Goal: Obtain resource: Download file/media

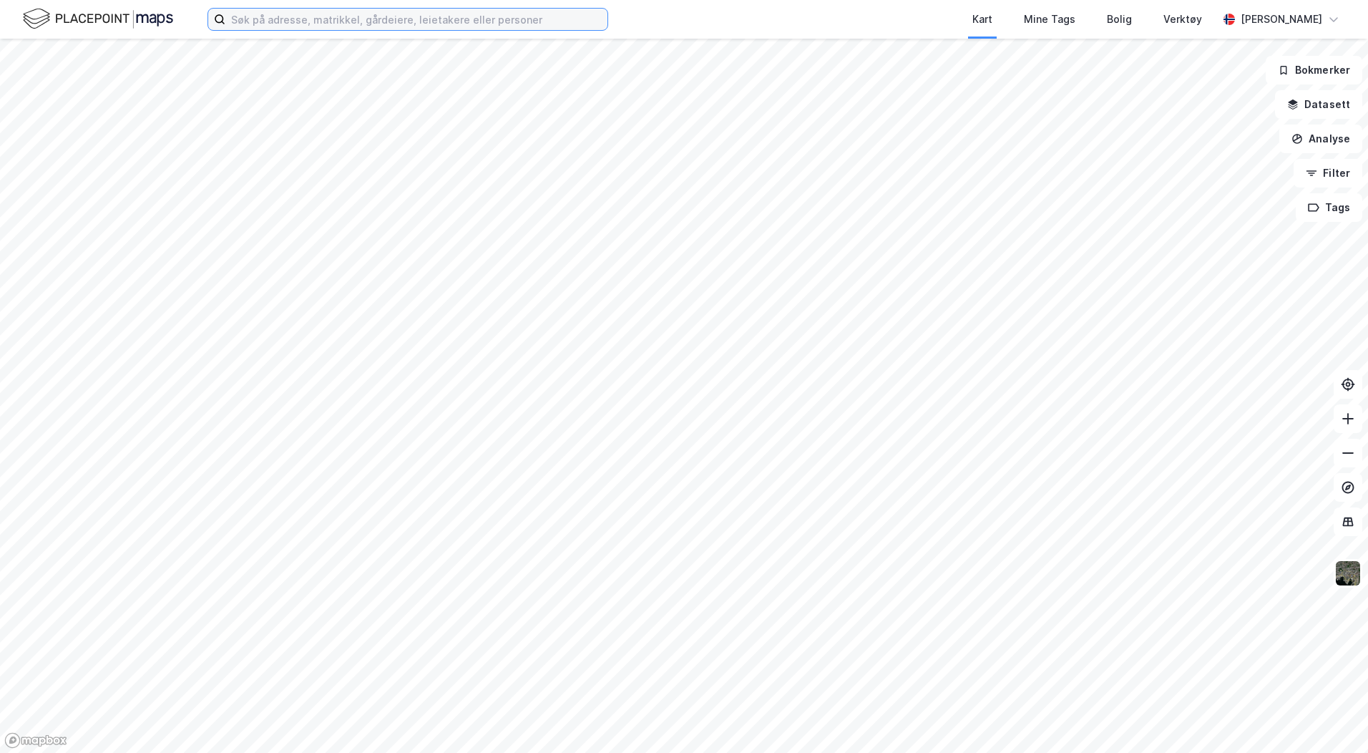
click at [373, 23] on input at bounding box center [416, 19] width 382 height 21
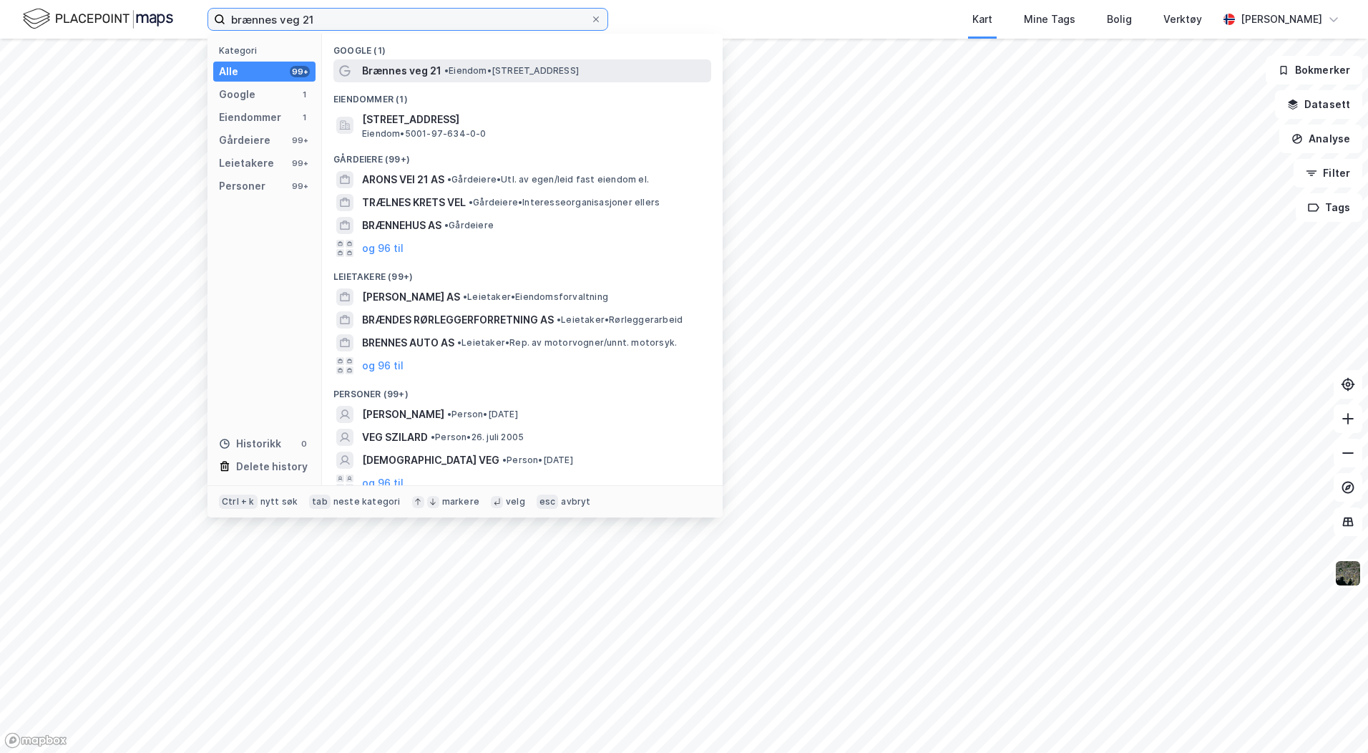
type input "brænnes veg 21"
click at [438, 66] on span "Brænnes veg 21" at bounding box center [401, 70] width 79 height 17
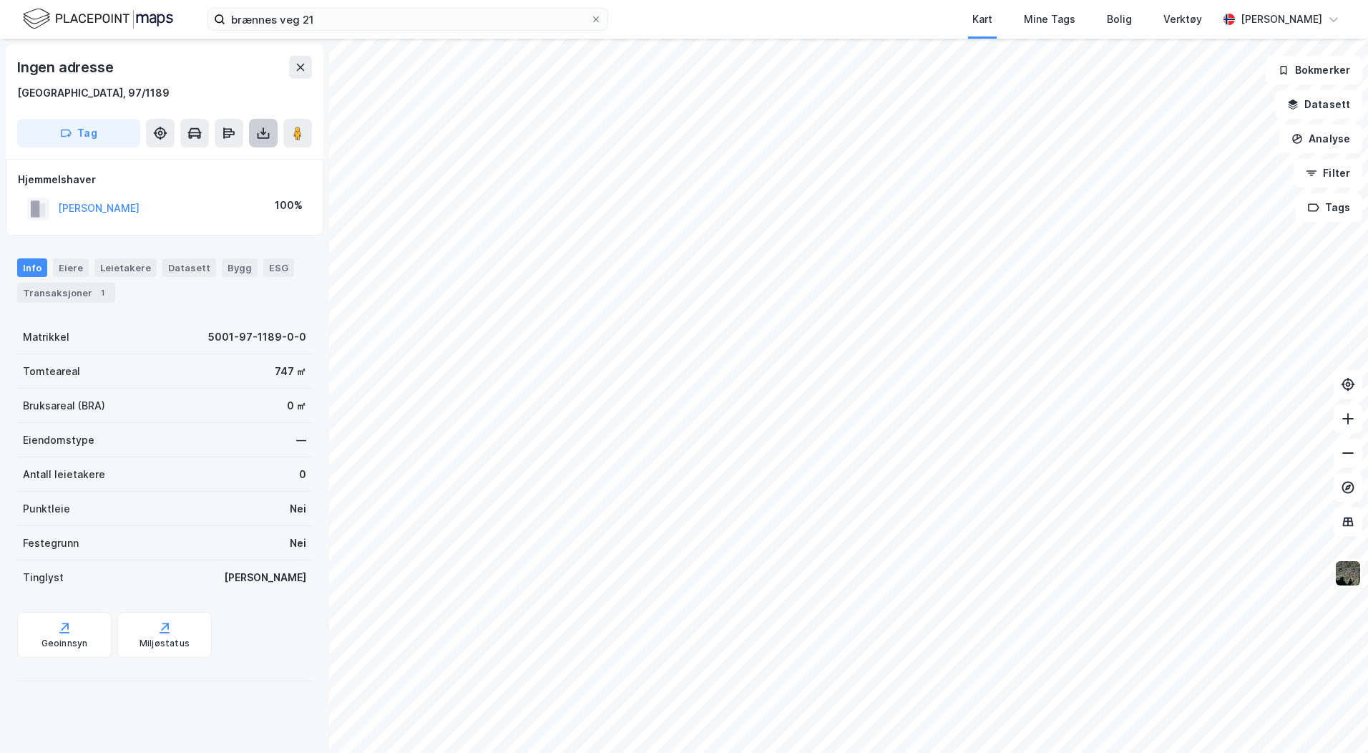
click at [257, 127] on icon at bounding box center [263, 133] width 14 height 14
click at [214, 161] on div "Last ned grunnbok" at bounding box center [192, 161] width 83 height 11
